Goal: Check status: Check status

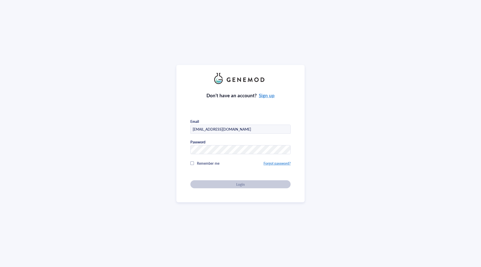
type input "ANPEARS@UMICH.EDU"
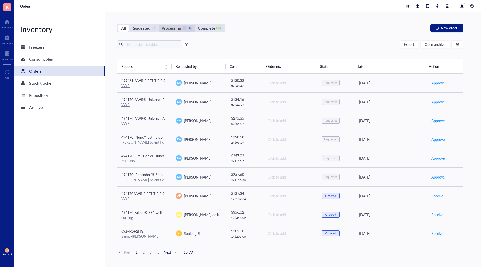
click at [176, 28] on div "Processing" at bounding box center [170, 28] width 19 height 7
click at [159, 25] on input "Processing 0 16" at bounding box center [159, 25] width 0 height 0
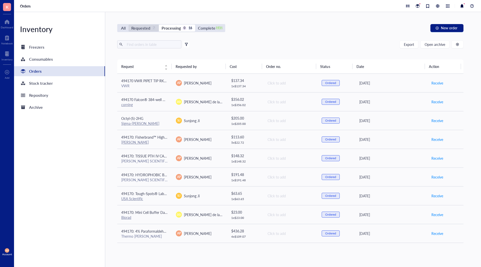
click at [145, 28] on div "Requested" at bounding box center [140, 28] width 19 height 7
click at [128, 25] on input "Requested 7" at bounding box center [128, 25] width 0 height 0
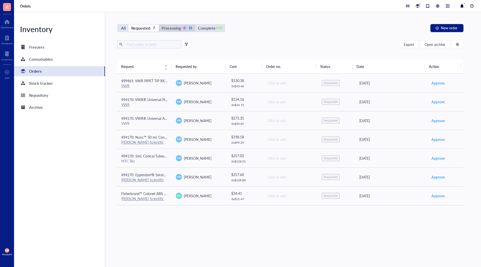
click at [170, 27] on div "Processing" at bounding box center [170, 28] width 19 height 7
click at [159, 25] on input "Processing 0 16" at bounding box center [159, 25] width 0 height 0
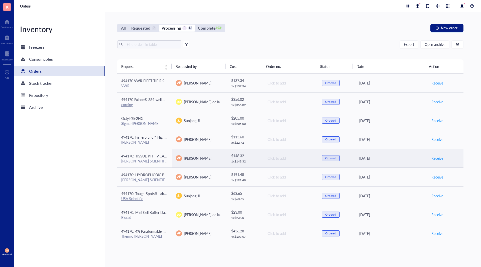
scroll to position [131, 0]
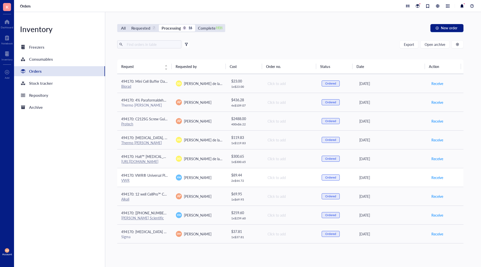
click at [162, 177] on div "494170: VWR® Universal Pipette Tips (200uL)" at bounding box center [144, 175] width 47 height 6
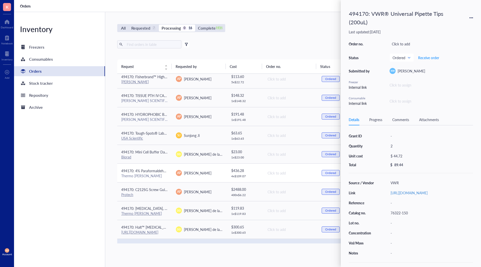
scroll to position [31, 0]
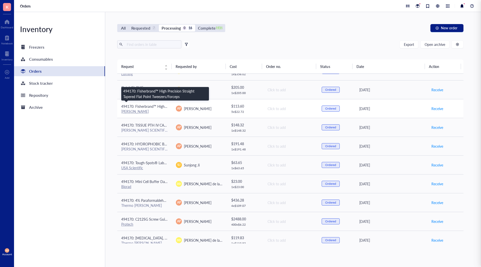
click at [152, 104] on span "494170: Fisherbrand™ High Precision Straight Tapered Flat Point Tweezers/Forceps" at bounding box center [185, 106] width 129 height 5
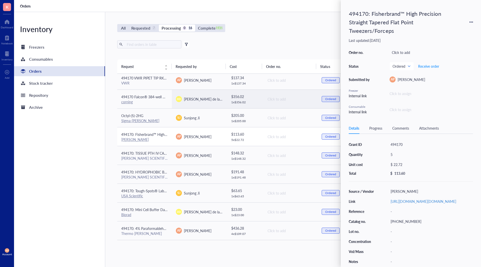
scroll to position [0, 0]
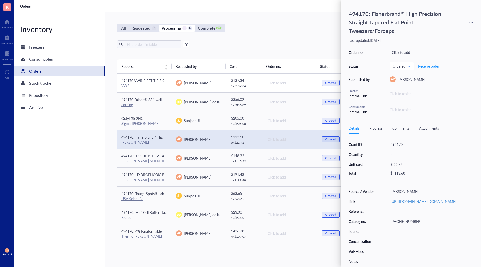
click at [151, 81] on span "494170 VWR PIPET TIP RKD CLR ST 1000UL PK960 PunchOut product" at bounding box center [177, 80] width 112 height 5
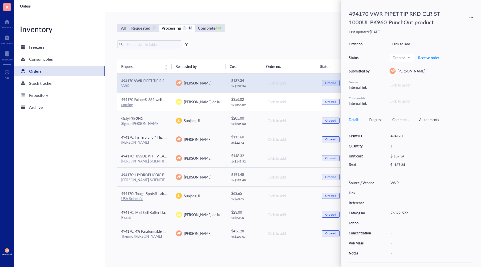
click at [156, 100] on span "494170 Falcon® 384-well White Flat Bottom TC-treated Microtest Microplate, with…" at bounding box center [208, 99] width 174 height 5
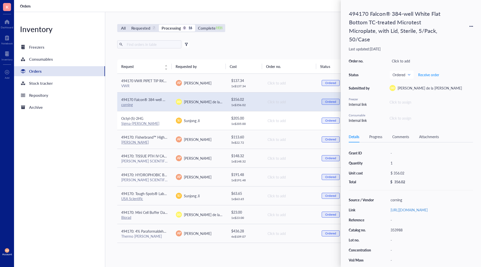
click at [156, 119] on div "Octyl-(S)-2HG" at bounding box center [144, 118] width 47 height 6
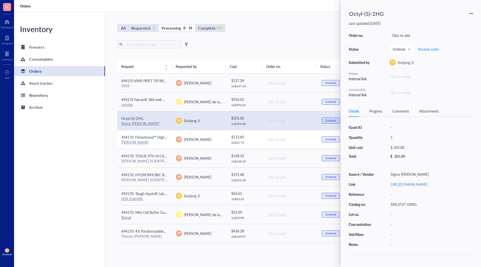
click at [161, 137] on span "494170: Fisherbrand™ High Precision Straight Tapered Flat Point Tweezers/Forceps" at bounding box center [185, 136] width 129 height 5
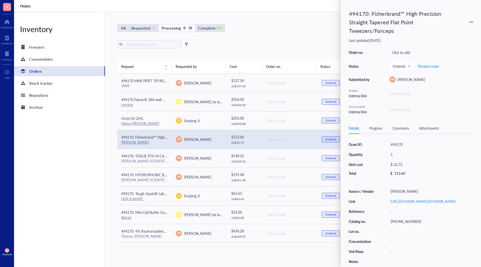
click at [250, 52] on div "Export Open archive Filter by: Requester Requested on Source / Vendor Last upda…" at bounding box center [290, 49] width 346 height 19
